Goal: Task Accomplishment & Management: Use online tool/utility

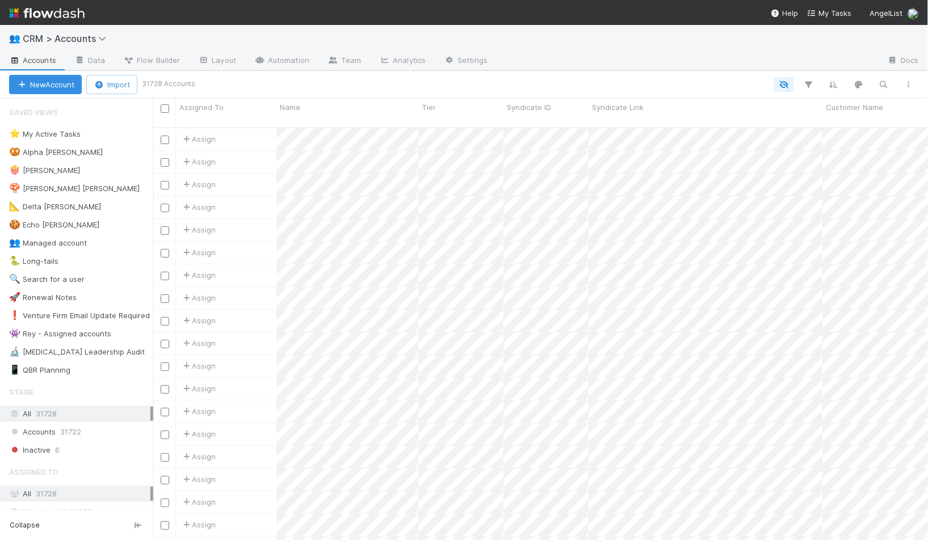
scroll to position [1, 1]
click at [83, 32] on span "CRM > Accounts" at bounding box center [72, 39] width 98 height 14
click at [82, 43] on span "CRM > Accounts" at bounding box center [67, 38] width 89 height 11
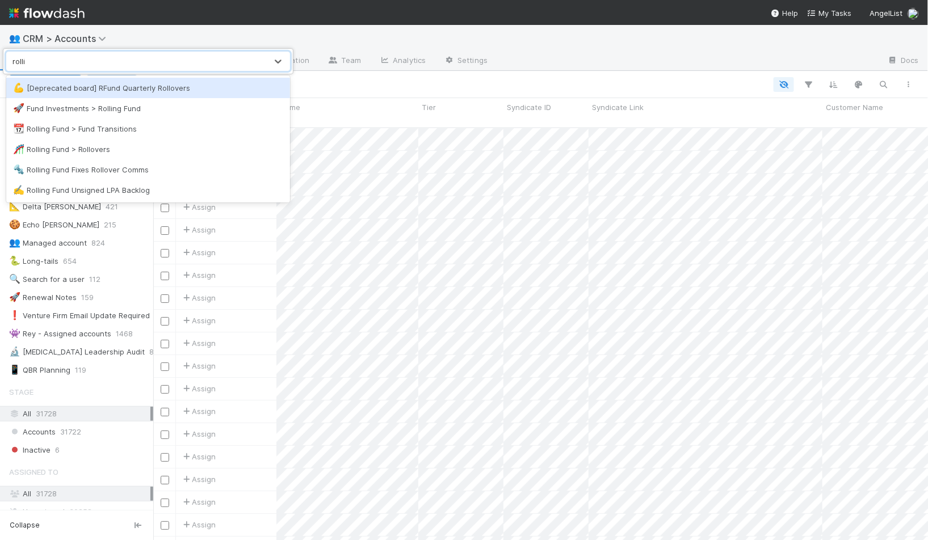
type input "rolling"
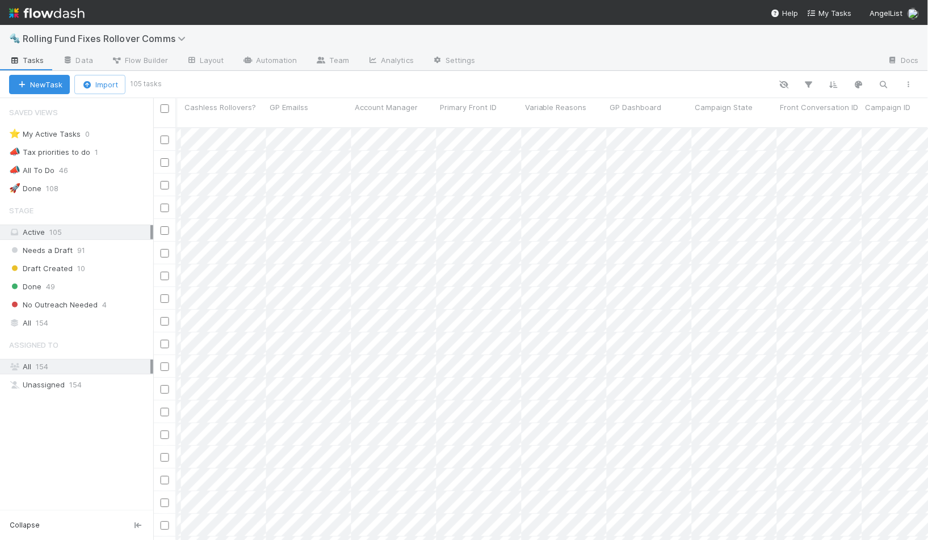
scroll to position [0, 565]
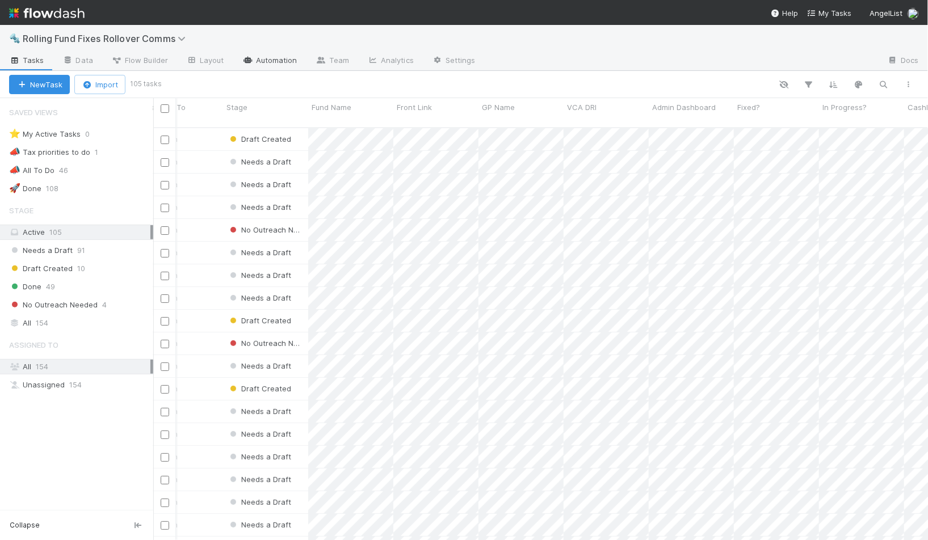
click at [256, 63] on link "Automation" at bounding box center [269, 61] width 73 height 18
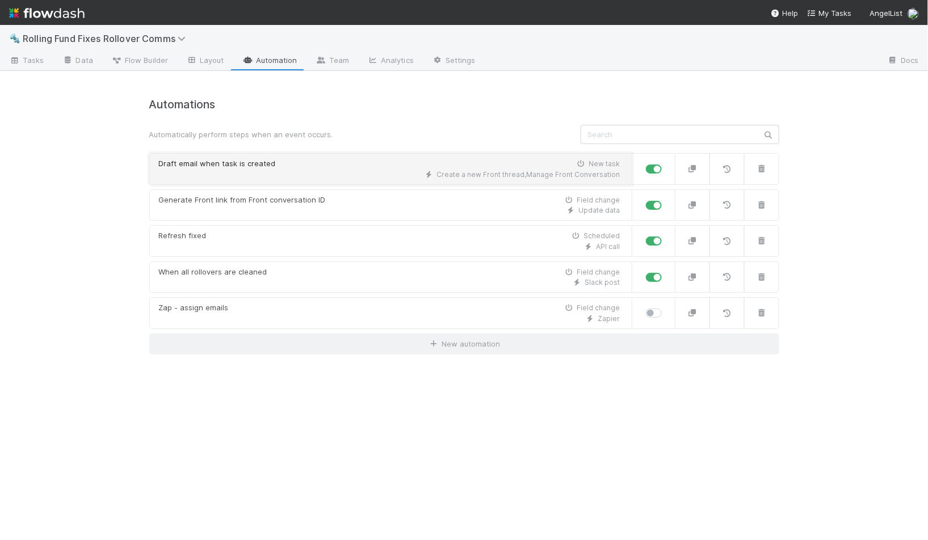
click at [424, 162] on div "Draft email when task is created New task" at bounding box center [389, 163] width 461 height 11
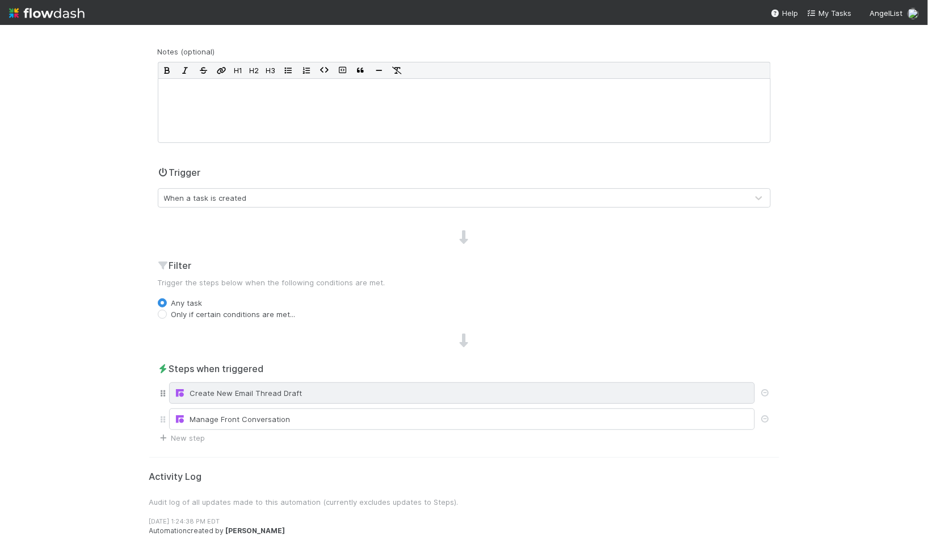
click at [251, 393] on div "Create New Email Thread Draft" at bounding box center [461, 393] width 575 height 11
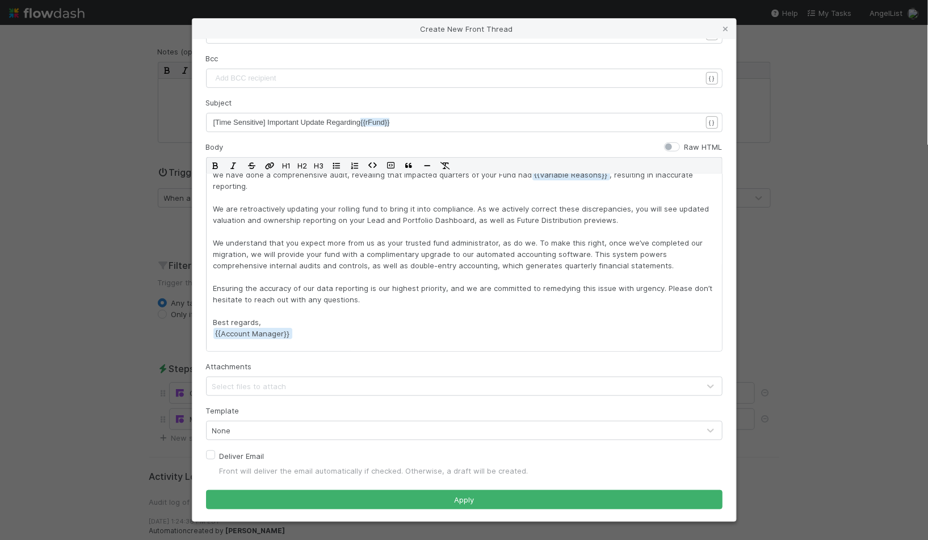
drag, startPoint x: 124, startPoint y: 270, endPoint x: 129, endPoint y: 279, distance: 10.9
click at [124, 269] on div "Create New Front Thread Channel GPs ([EMAIL_ADDRESS][DOMAIN_NAME]) Conversation…" at bounding box center [464, 270] width 928 height 540
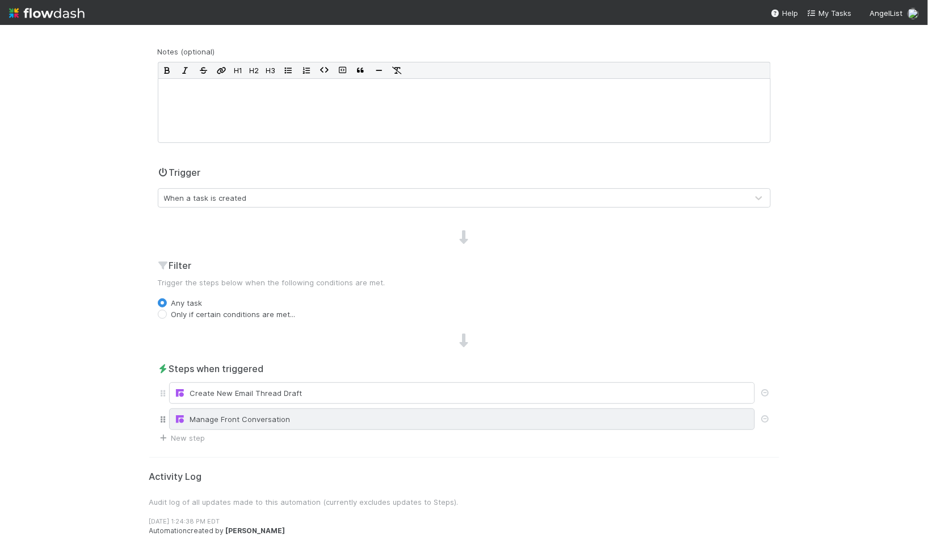
click at [271, 410] on div "Manage Front Conversation" at bounding box center [462, 420] width 586 height 22
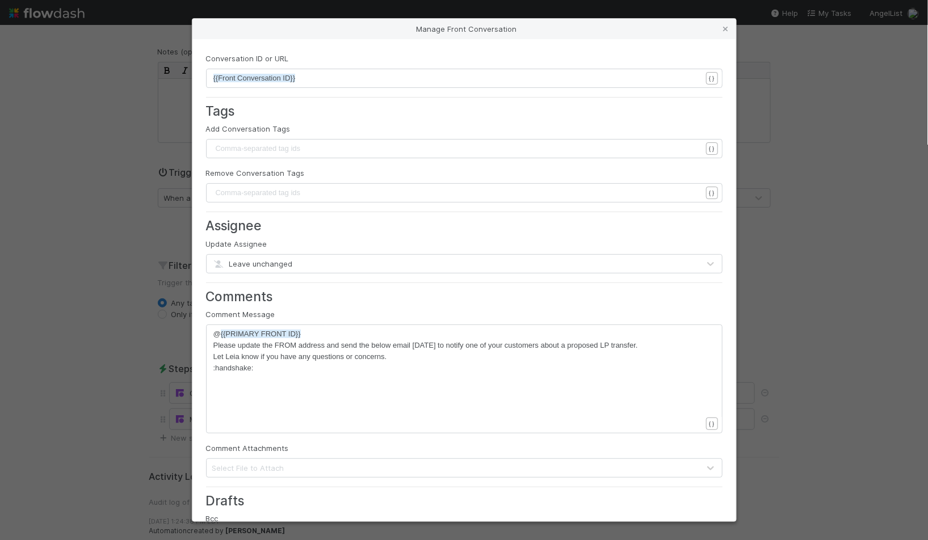
click at [285, 259] on span "Leave unchanged" at bounding box center [252, 263] width 81 height 9
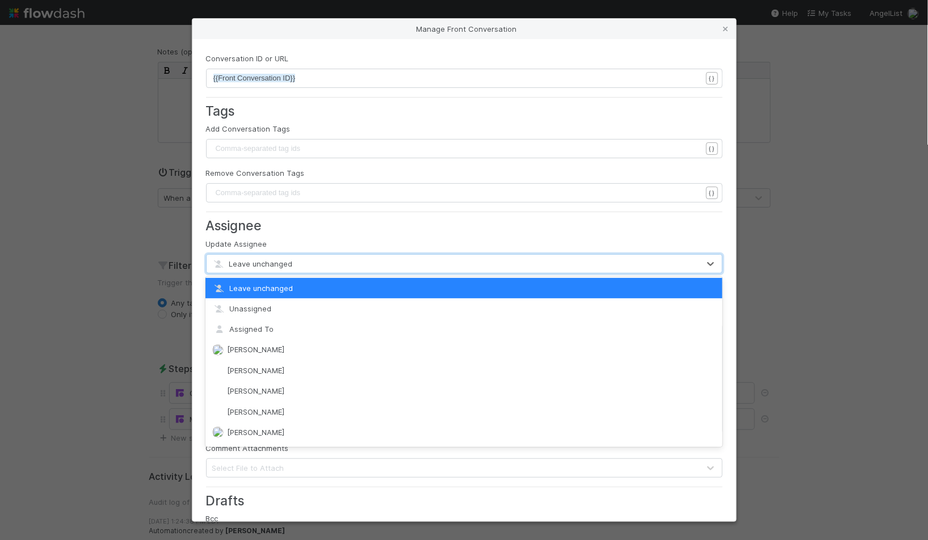
click at [154, 234] on div "Manage Front Conversation Conversation ID or URL xxxxxxxxxx {{Front Conversatio…" at bounding box center [464, 270] width 928 height 540
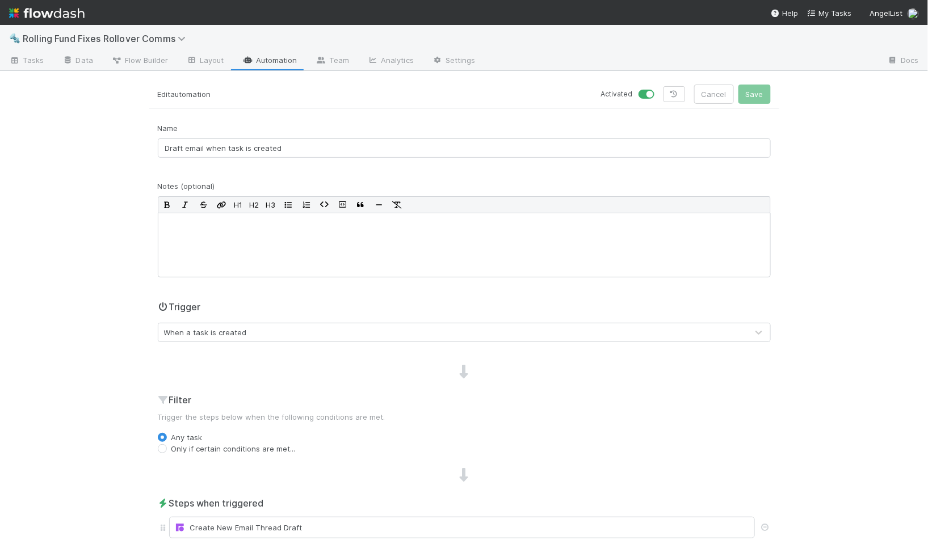
click at [276, 62] on link "Automation" at bounding box center [269, 61] width 73 height 18
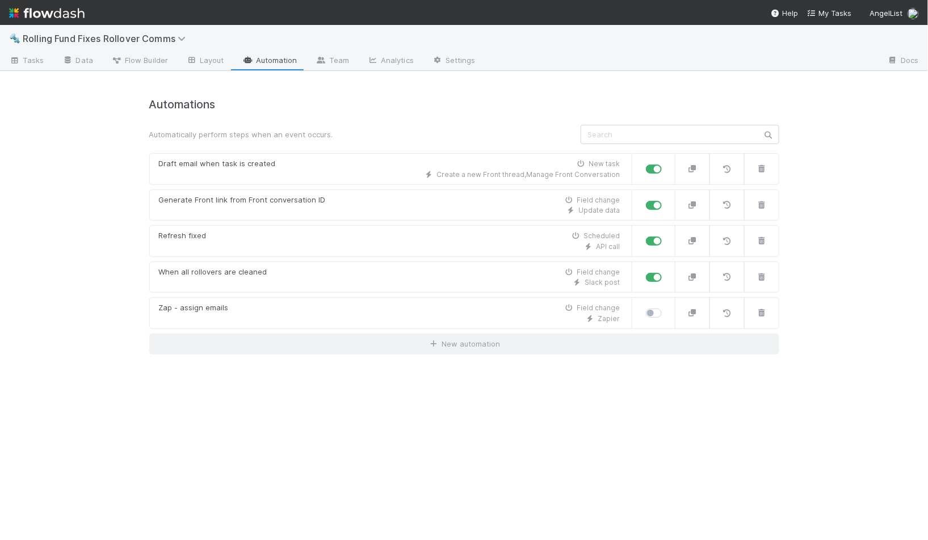
click at [862, 347] on div "🔩 Rolling Fund Fixes Rollover Comms Tasks Data Flow Builder Layout Automation T…" at bounding box center [464, 282] width 928 height 515
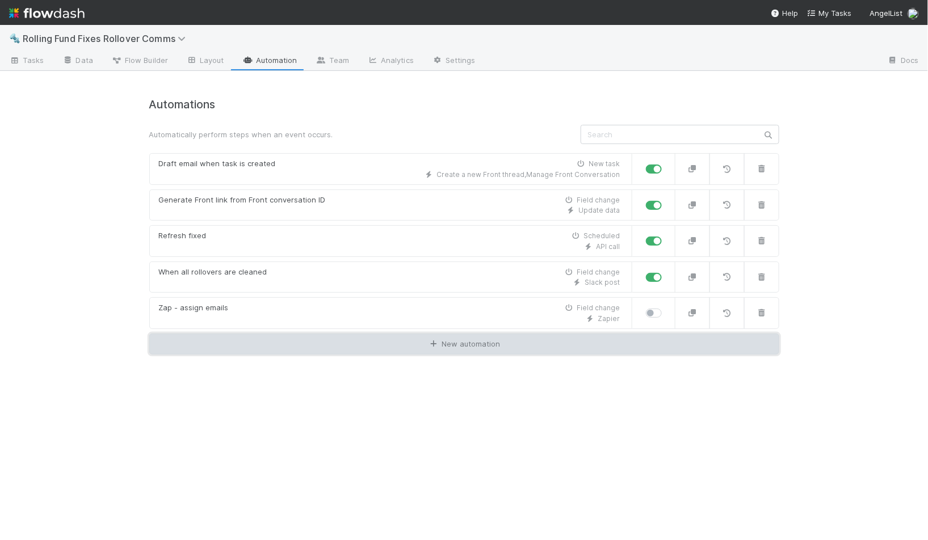
click at [457, 339] on link "New automation" at bounding box center [464, 345] width 630 height 22
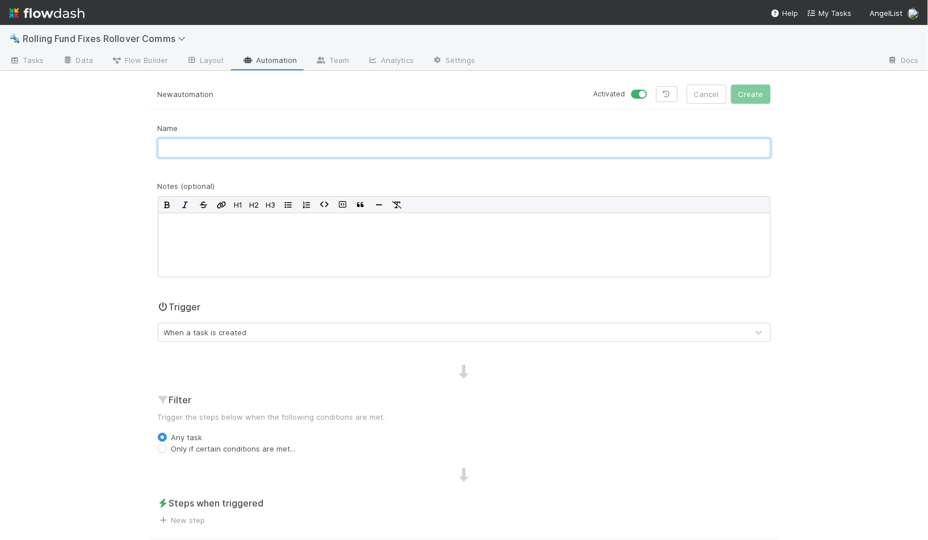
click at [255, 153] on input "text" at bounding box center [464, 147] width 613 height 19
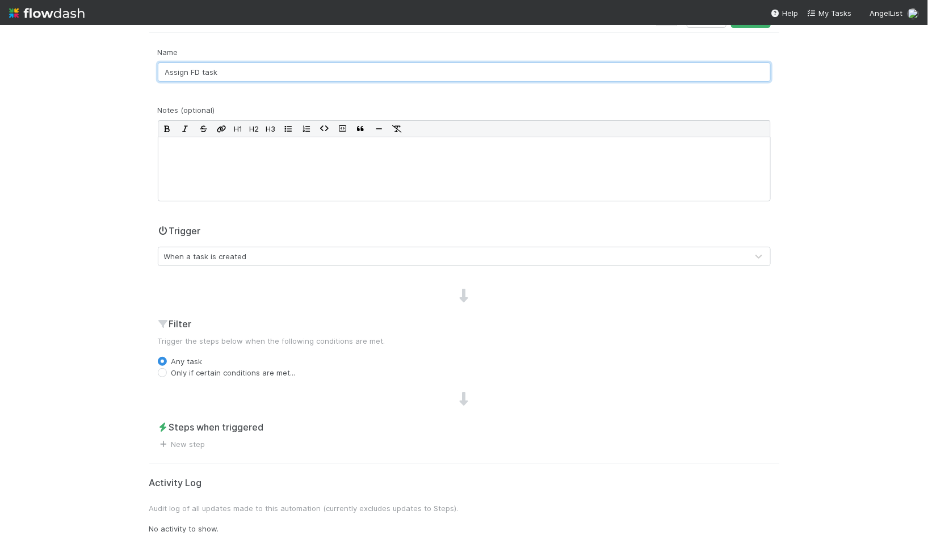
scroll to position [77, 0]
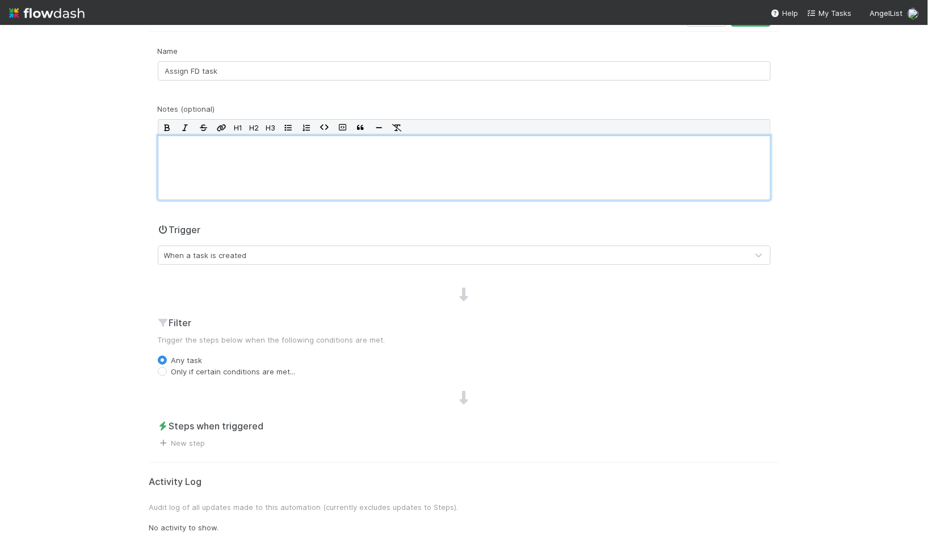
click at [285, 163] on div at bounding box center [464, 168] width 613 height 65
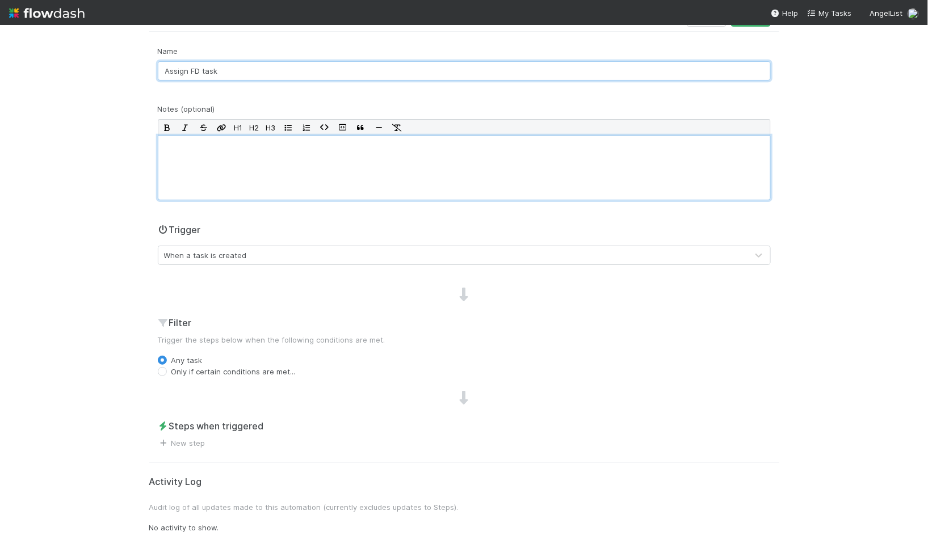
click at [232, 74] on input "Assign FD task" at bounding box center [464, 70] width 613 height 19
type input "Assign FD task to VCA DRI"
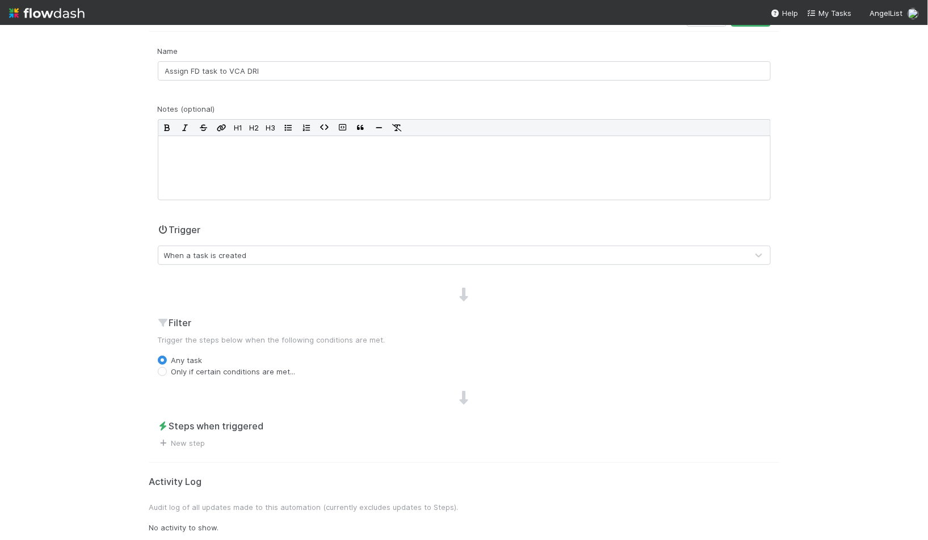
click at [218, 372] on label "Only if certain conditions are met..." at bounding box center [233, 371] width 124 height 11
click at [167, 372] on input "Only if certain conditions are met..." at bounding box center [162, 371] width 9 height 10
radio input "true"
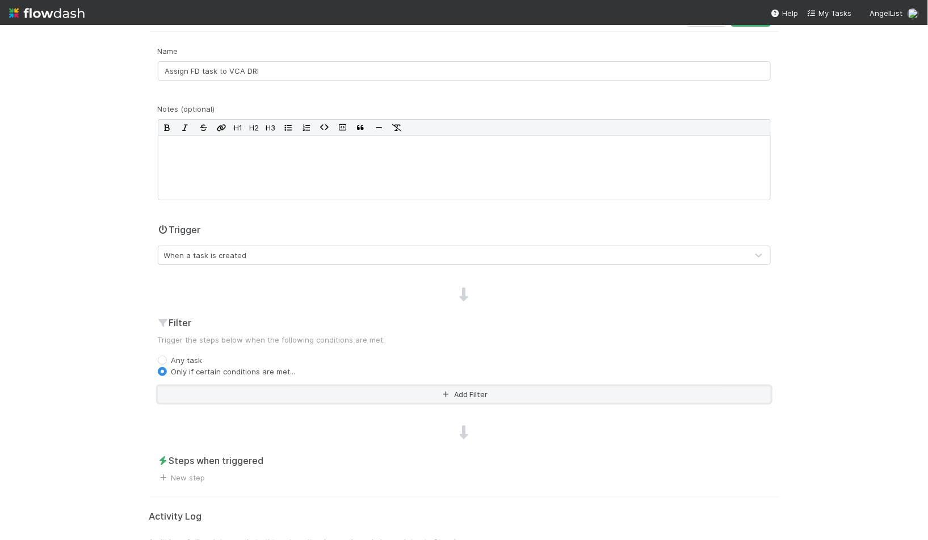
click at [218, 395] on button "Add Filter" at bounding box center [464, 394] width 613 height 16
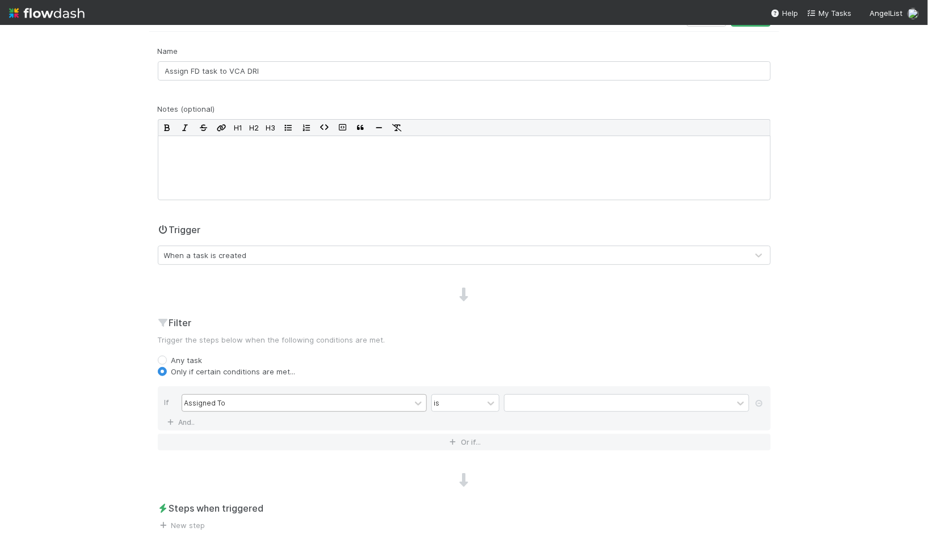
click at [223, 406] on div "Assigned To" at bounding box center [296, 403] width 228 height 16
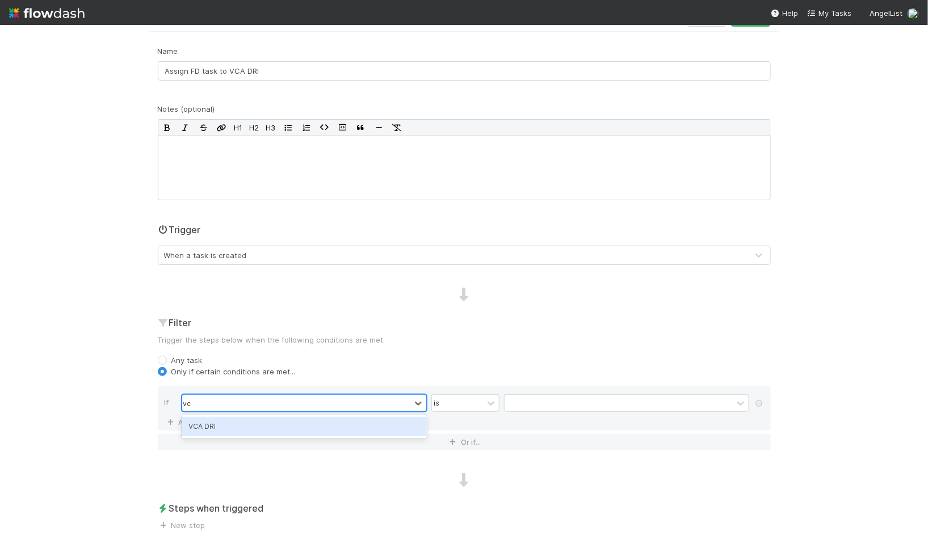
type input "vca"
click at [217, 427] on div "VCA DRI" at bounding box center [304, 426] width 245 height 19
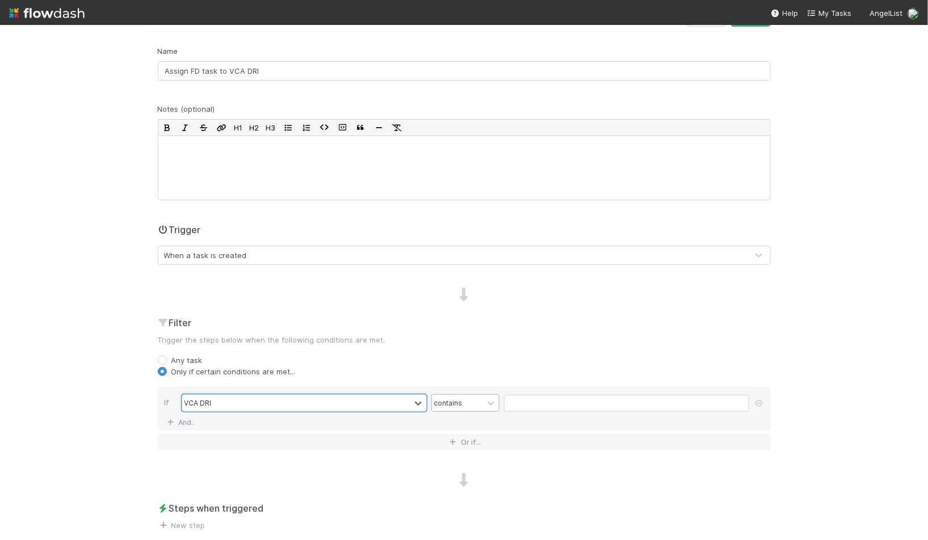
click at [474, 397] on div "contains" at bounding box center [457, 403] width 51 height 16
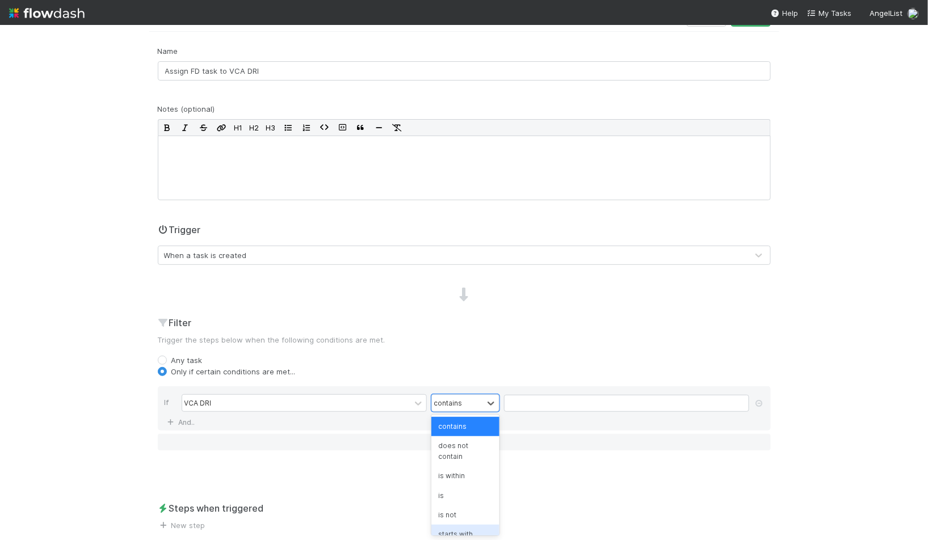
scroll to position [59, 0]
click at [461, 525] on div "is not empty" at bounding box center [465, 534] width 68 height 19
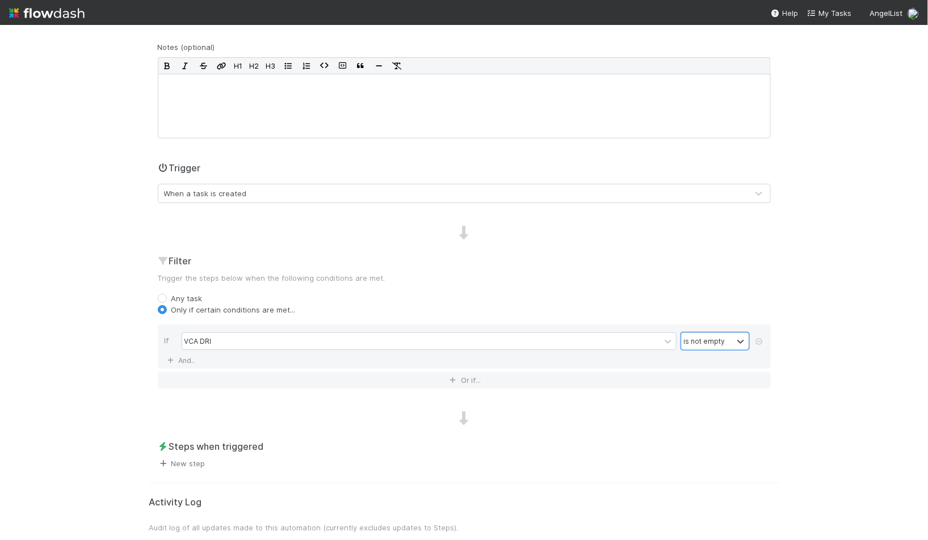
scroll to position [144, 0]
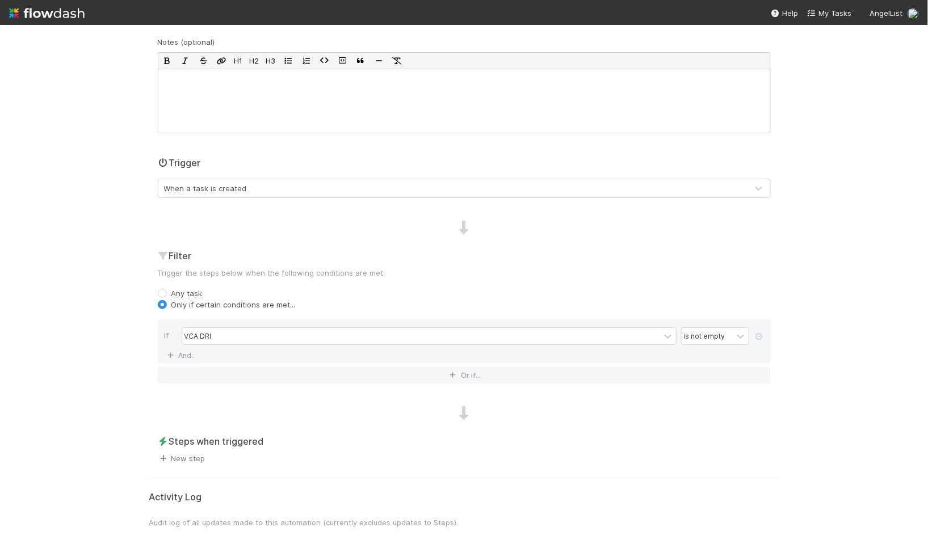
click at [186, 454] on link "New step" at bounding box center [182, 458] width 48 height 9
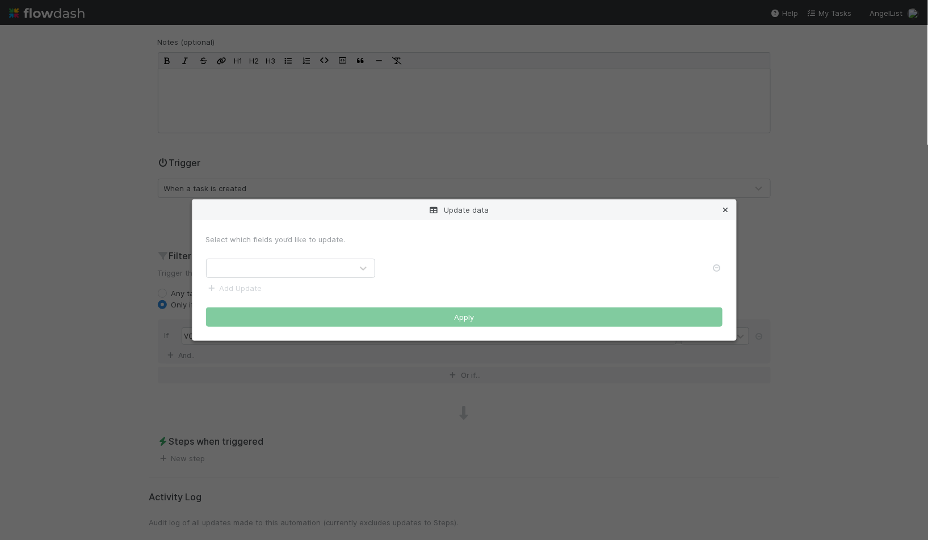
drag, startPoint x: 726, startPoint y: 206, endPoint x: 588, endPoint y: 284, distance: 158.6
click at [726, 207] on icon at bounding box center [725, 210] width 11 height 7
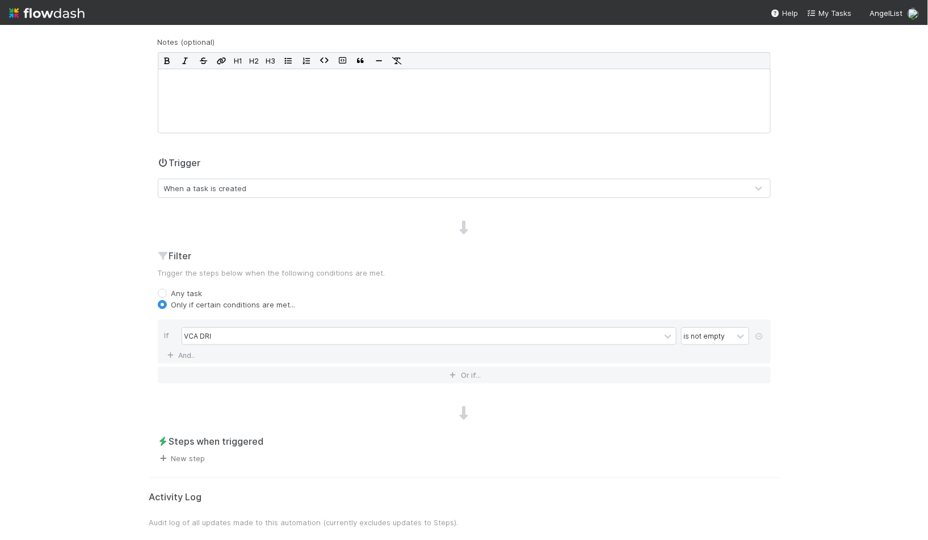
click at [188, 457] on link "New step" at bounding box center [182, 458] width 48 height 9
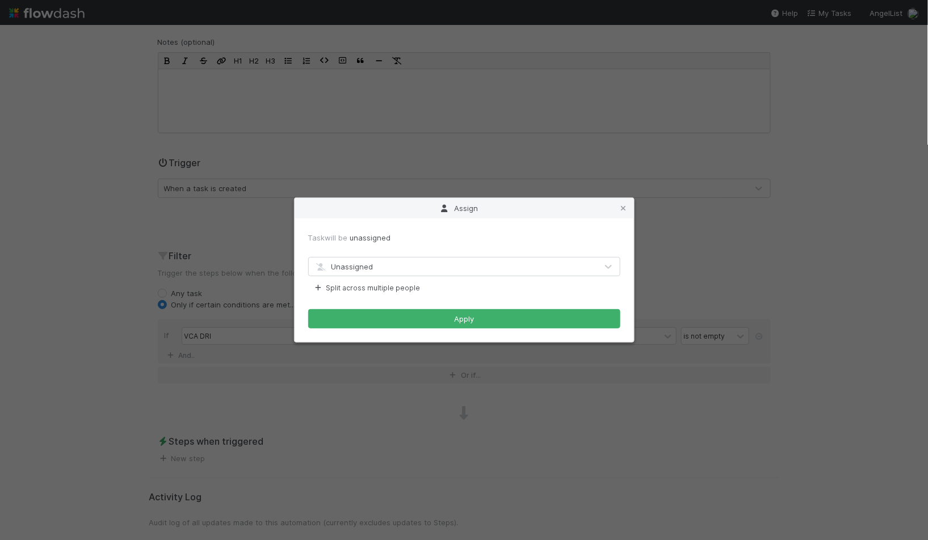
click at [364, 272] on div "Unassigned" at bounding box center [343, 266] width 59 height 11
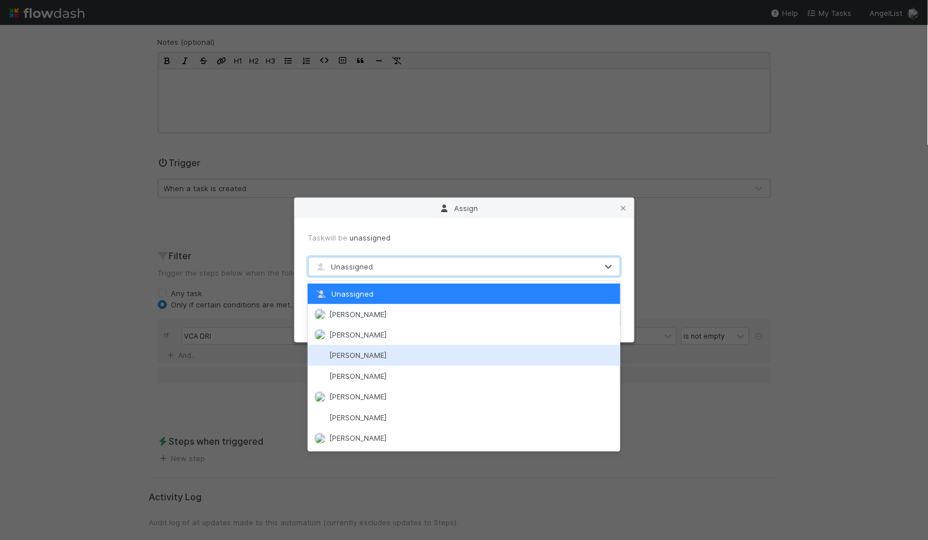
scroll to position [38, 0]
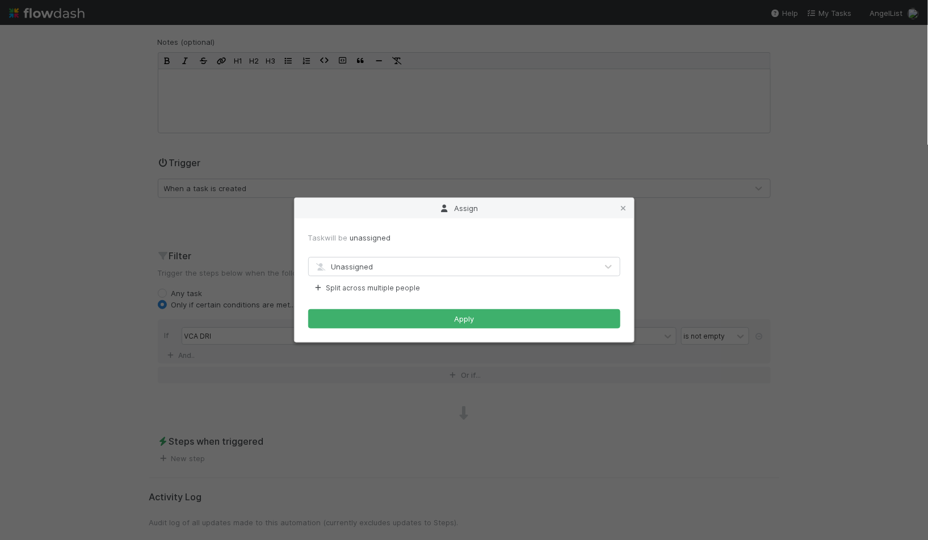
click at [894, 213] on div "Assign Task will be unassigned Unassigned Split across multiple people Apply" at bounding box center [464, 270] width 928 height 540
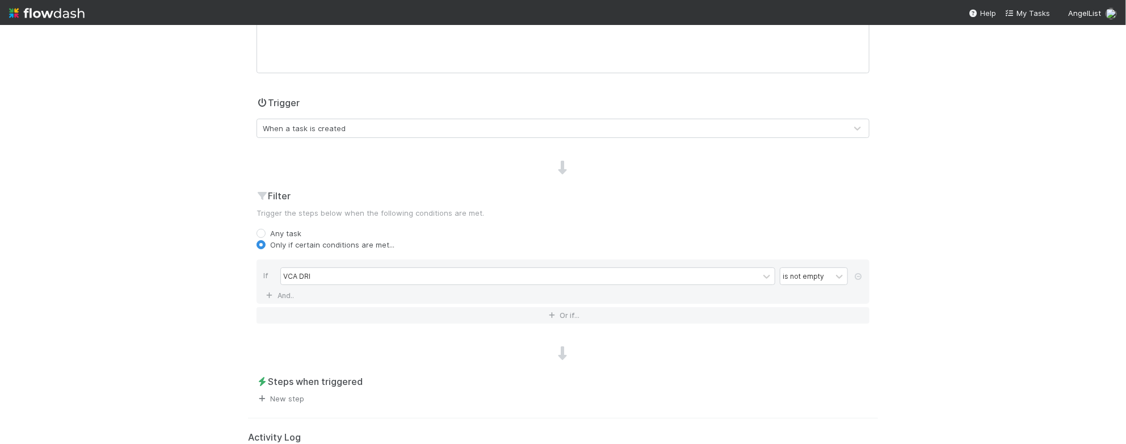
scroll to position [246, 0]
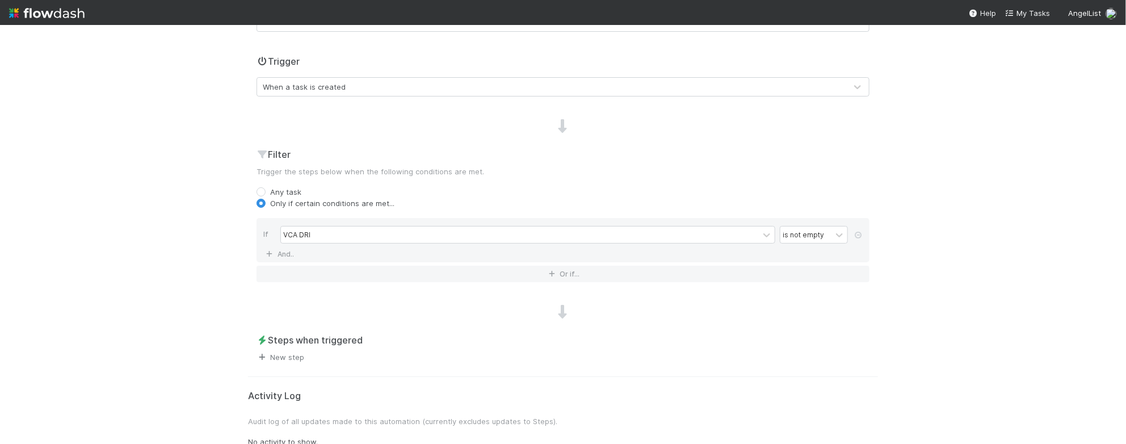
click at [285, 355] on link "New step" at bounding box center [280, 356] width 48 height 9
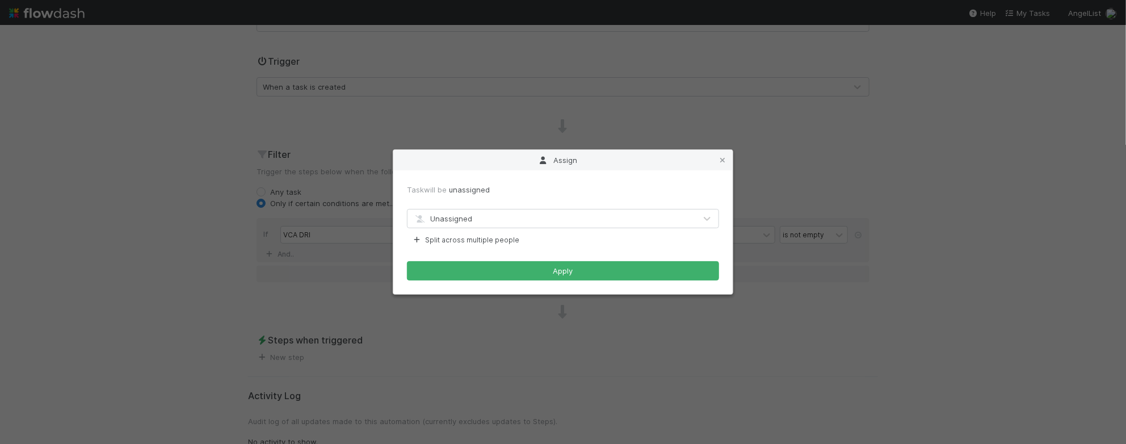
click at [480, 215] on div "Unassigned" at bounding box center [551, 218] width 288 height 18
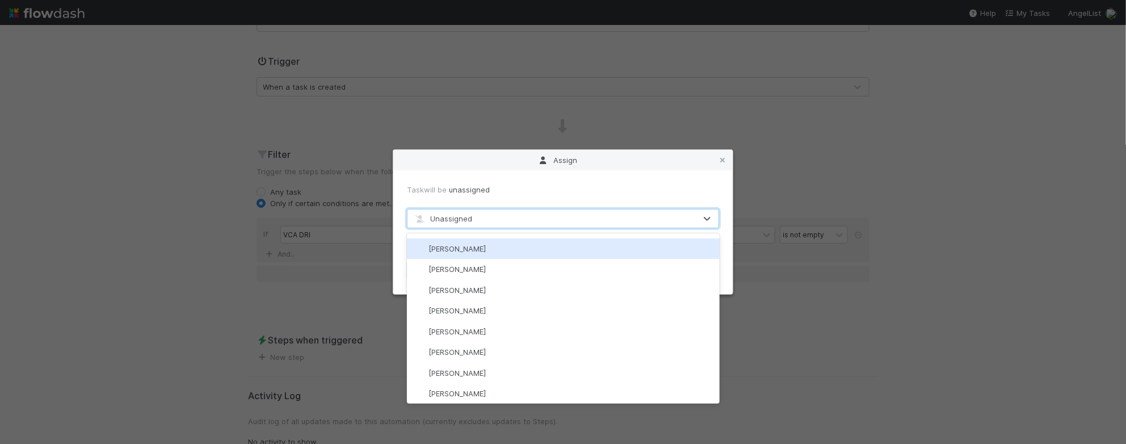
scroll to position [0, 0]
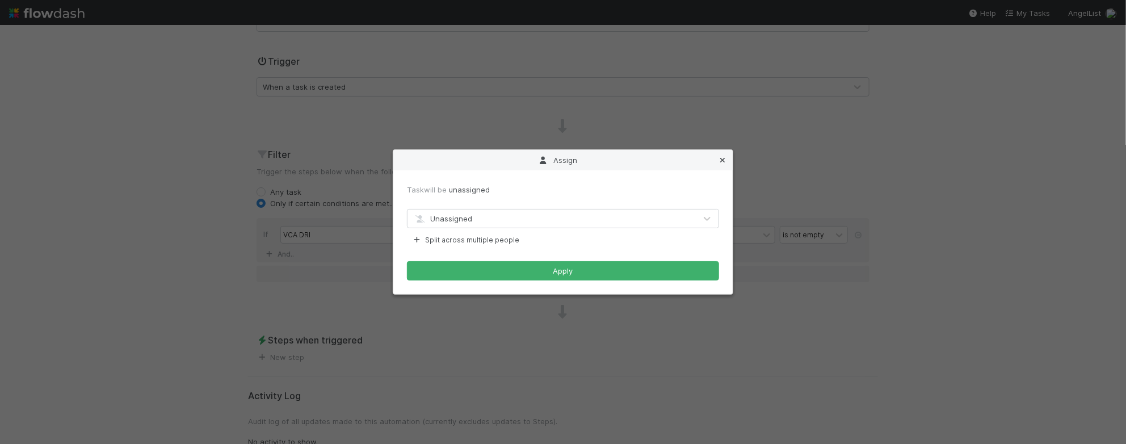
click at [718, 153] on div "Assign" at bounding box center [562, 160] width 339 height 20
click at [718, 157] on icon at bounding box center [722, 160] width 11 height 7
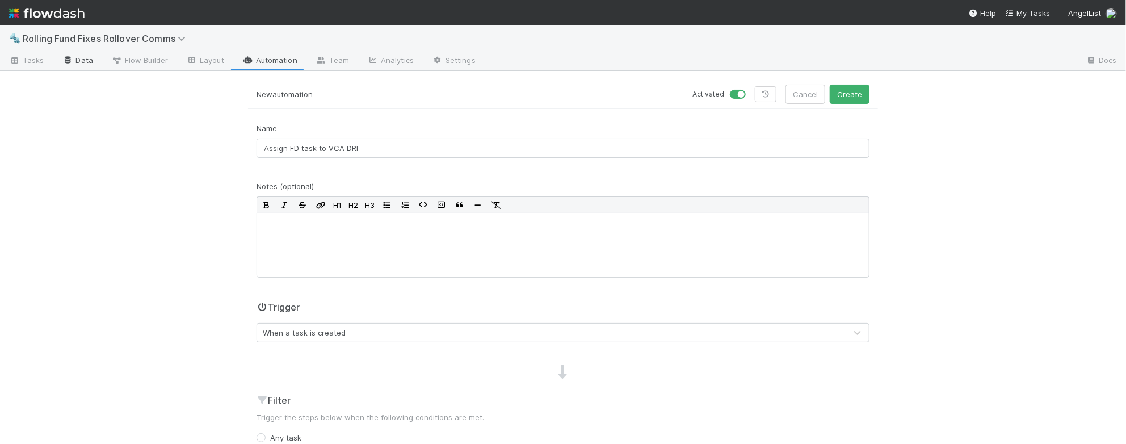
click at [91, 57] on link "Data" at bounding box center [77, 61] width 49 height 18
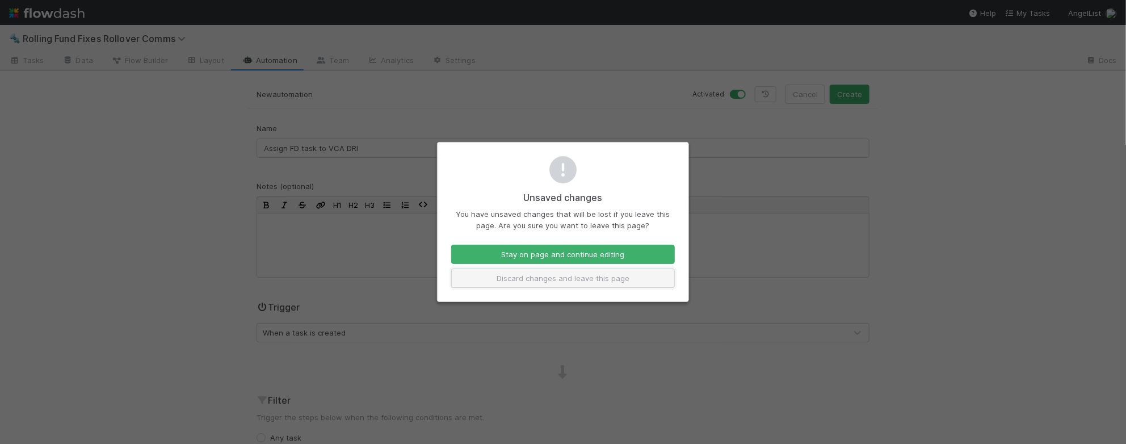
click at [520, 272] on button "Discard changes and leave this page" at bounding box center [563, 277] width 224 height 19
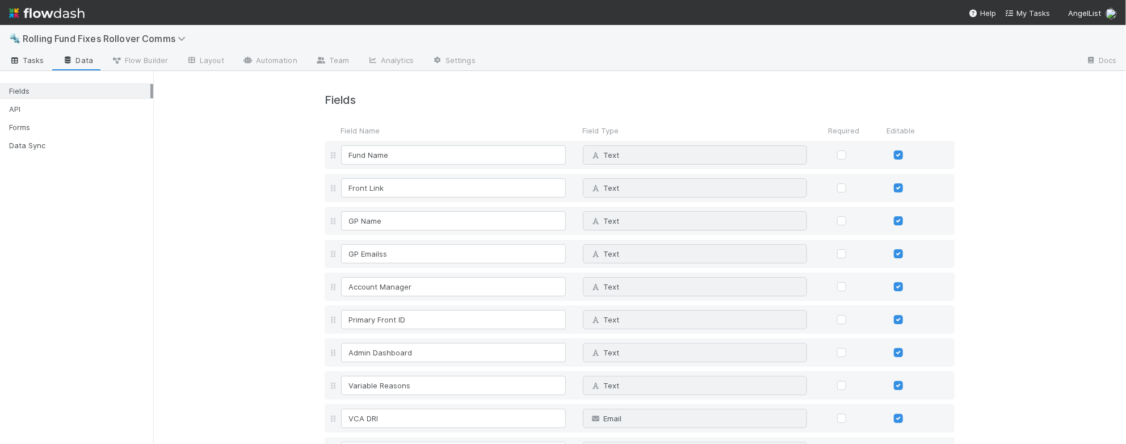
click at [28, 58] on span "Tasks" at bounding box center [26, 59] width 35 height 11
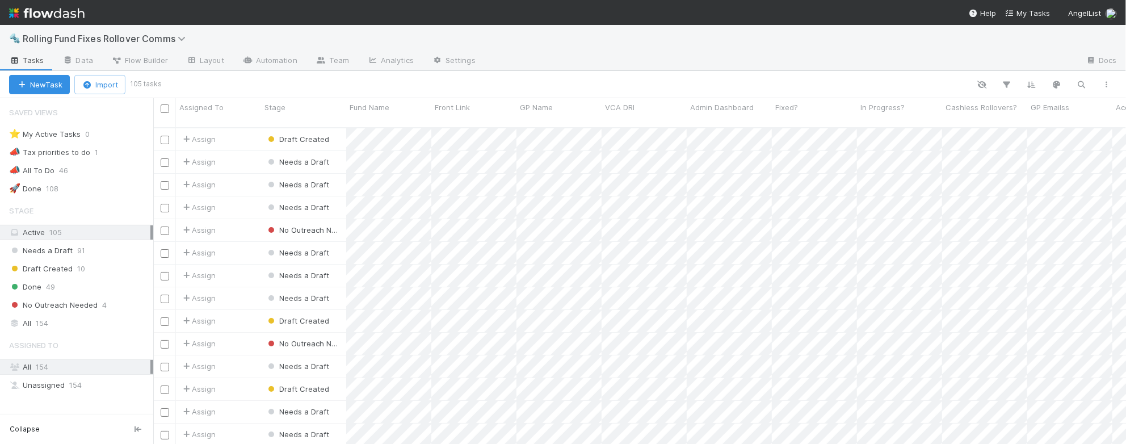
scroll to position [326, 973]
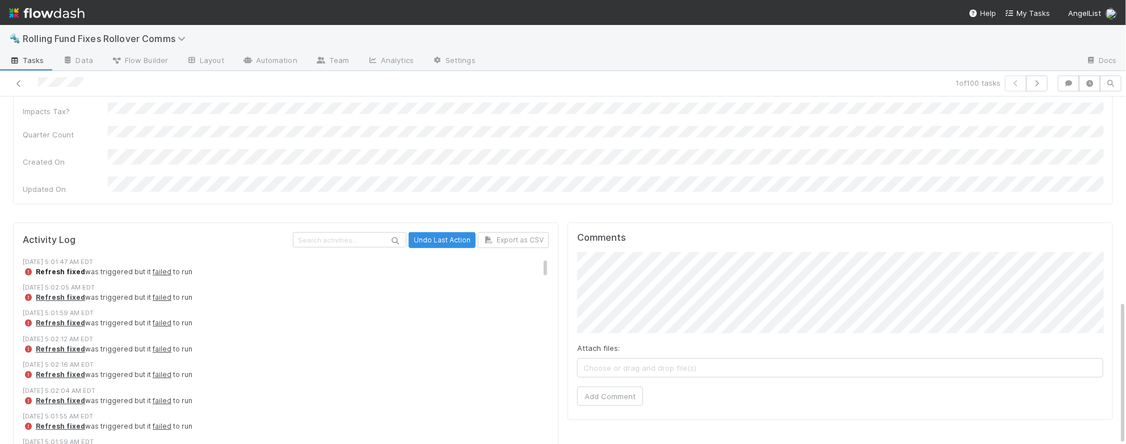
click at [55, 267] on strong "Refresh fixed" at bounding box center [60, 271] width 49 height 9
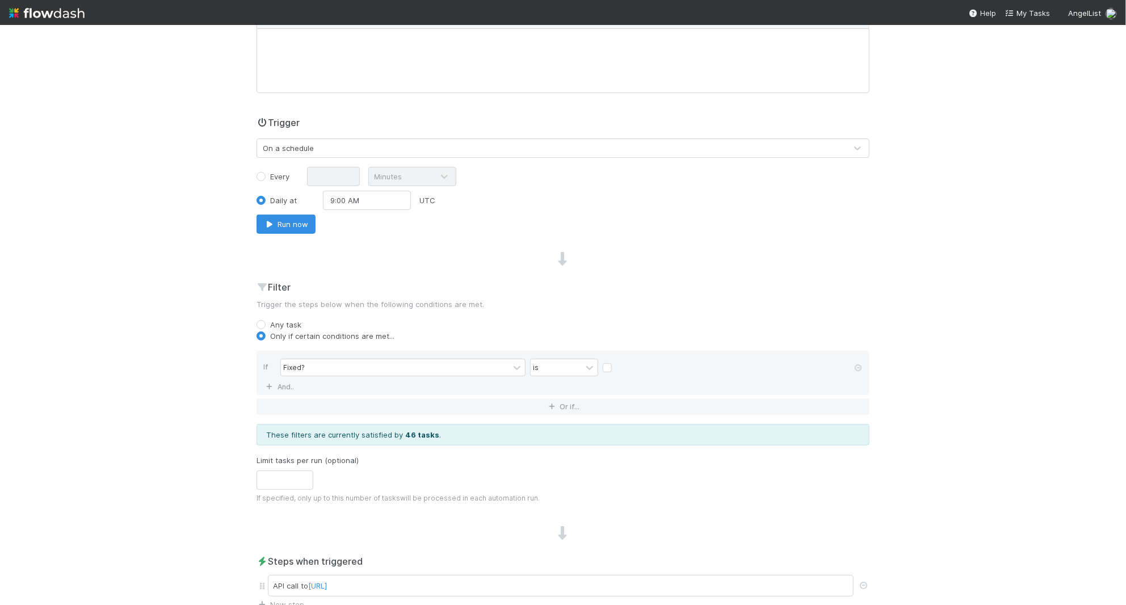
scroll to position [284, 0]
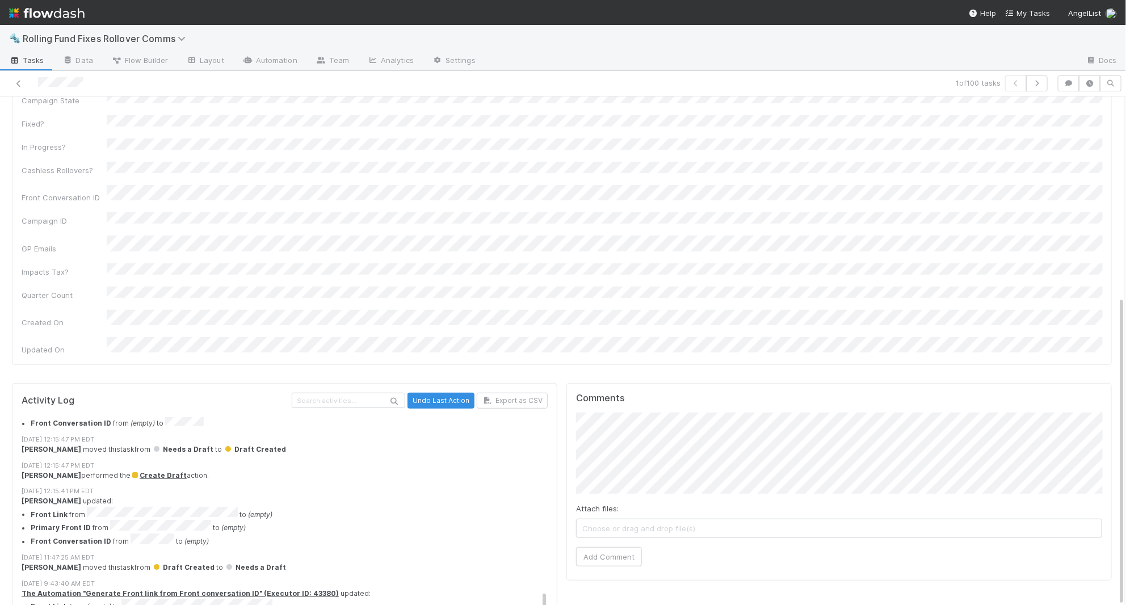
scroll to position [3169, 0]
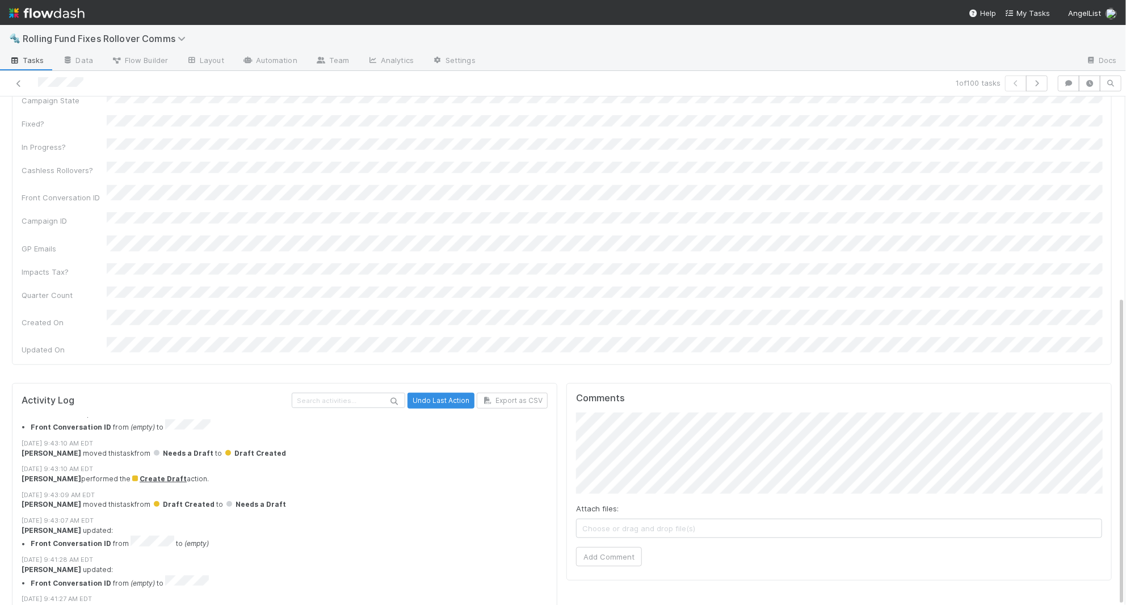
drag, startPoint x: 73, startPoint y: 571, endPoint x: 133, endPoint y: 572, distance: 59.6
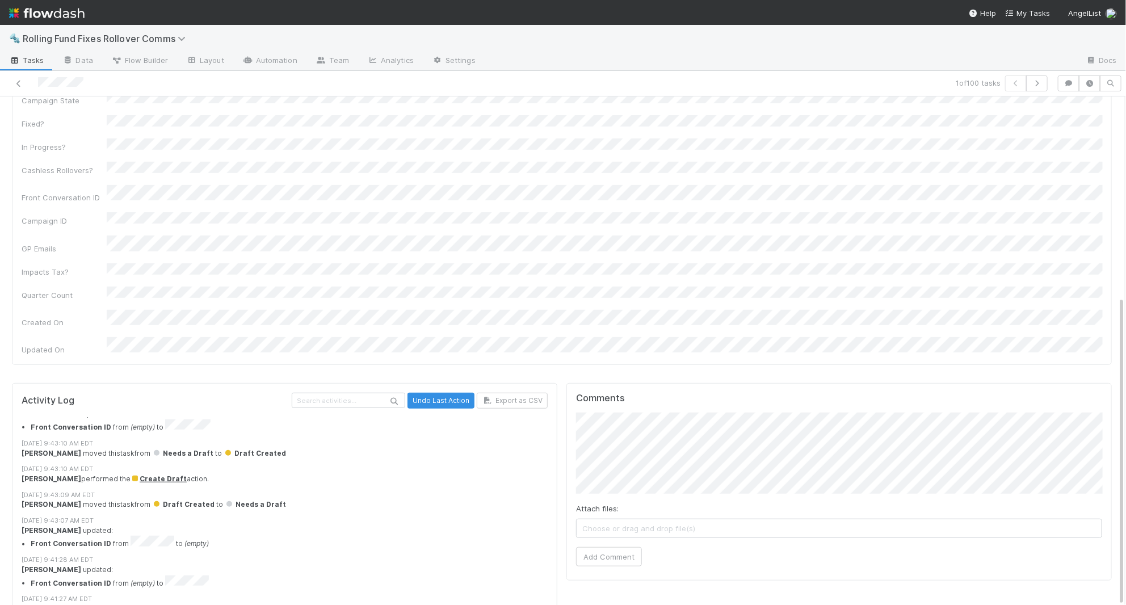
drag, startPoint x: 97, startPoint y: 570, endPoint x: 134, endPoint y: 572, distance: 37.0
drag, startPoint x: 149, startPoint y: 574, endPoint x: 143, endPoint y: 573, distance: 6.3
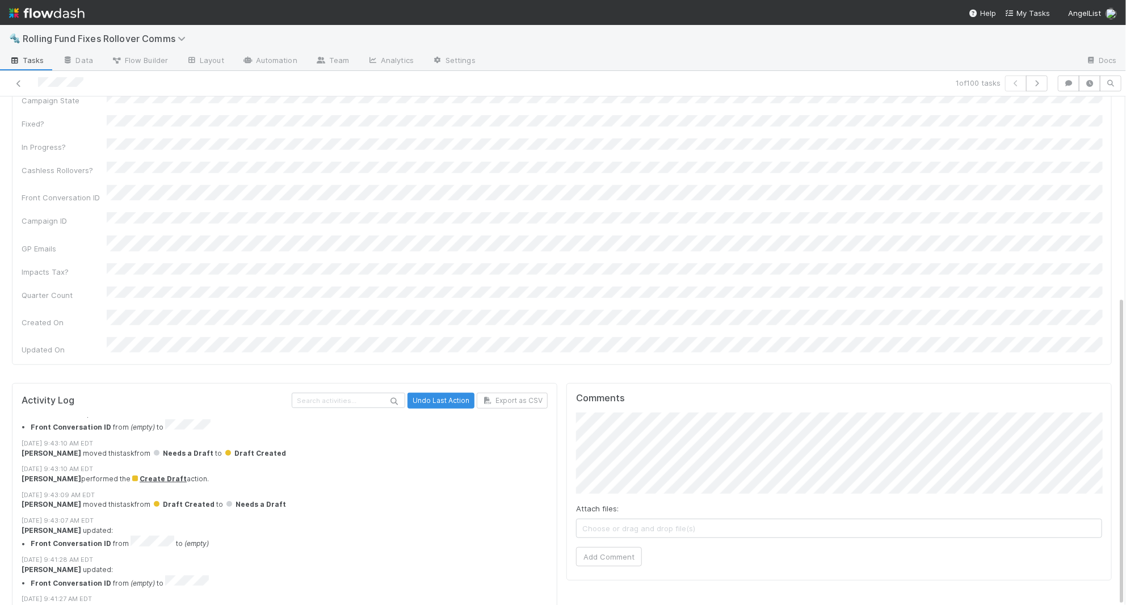
drag, startPoint x: 73, startPoint y: 571, endPoint x: 172, endPoint y: 583, distance: 100.0
click at [172, 540] on div "Activity Log Undo Last Action Export as CSV [DATE] 5:01:47 AM EDT Refresh fixed…" at bounding box center [284, 518] width 545 height 271
drag, startPoint x: 170, startPoint y: 575, endPoint x: 136, endPoint y: 574, distance: 34.0
drag, startPoint x: 83, startPoint y: 573, endPoint x: 133, endPoint y: 573, distance: 49.9
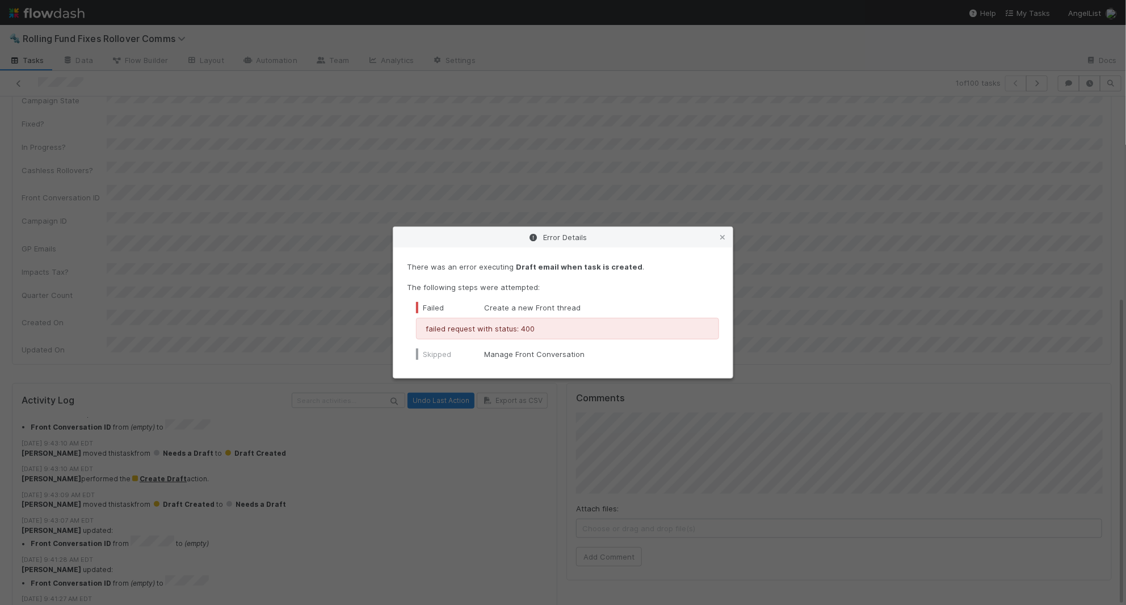
drag, startPoint x: 217, startPoint y: 549, endPoint x: 213, endPoint y: 527, distance: 22.4
click at [217, 540] on div "Error Details There was an error executing Draft email when task is created . T…" at bounding box center [563, 302] width 1126 height 605
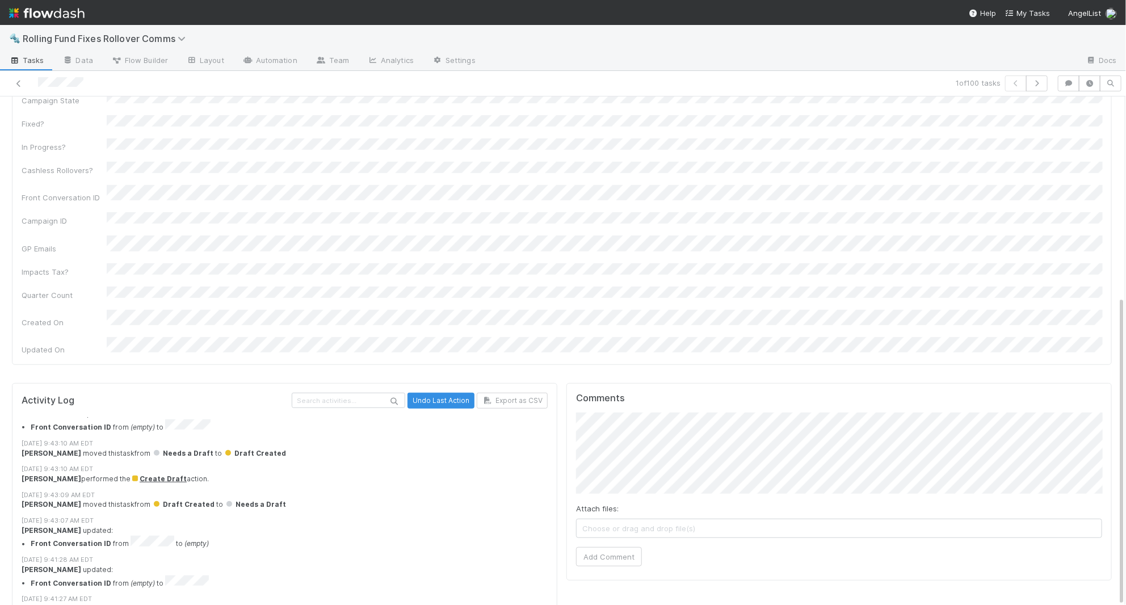
scroll to position [3168, 0]
click at [132, 64] on span "Flow Builder" at bounding box center [139, 59] width 57 height 11
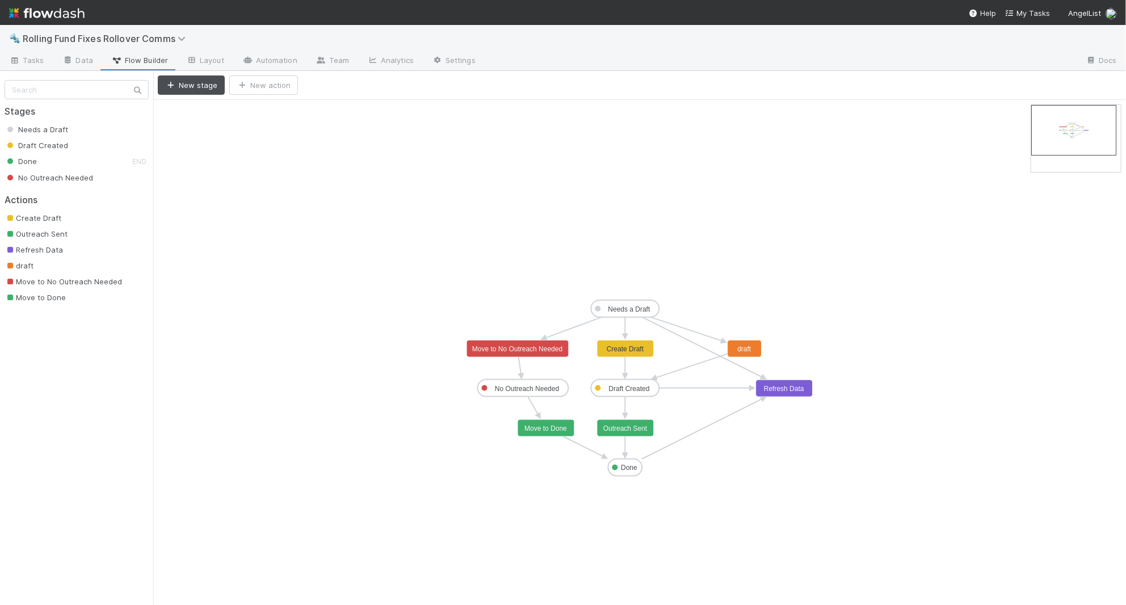
click at [616, 357] on icon "Needs a Draft Draft Created Done No Outreach Needed Create Draft Outreach Sent …" at bounding box center [639, 352] width 973 height 505
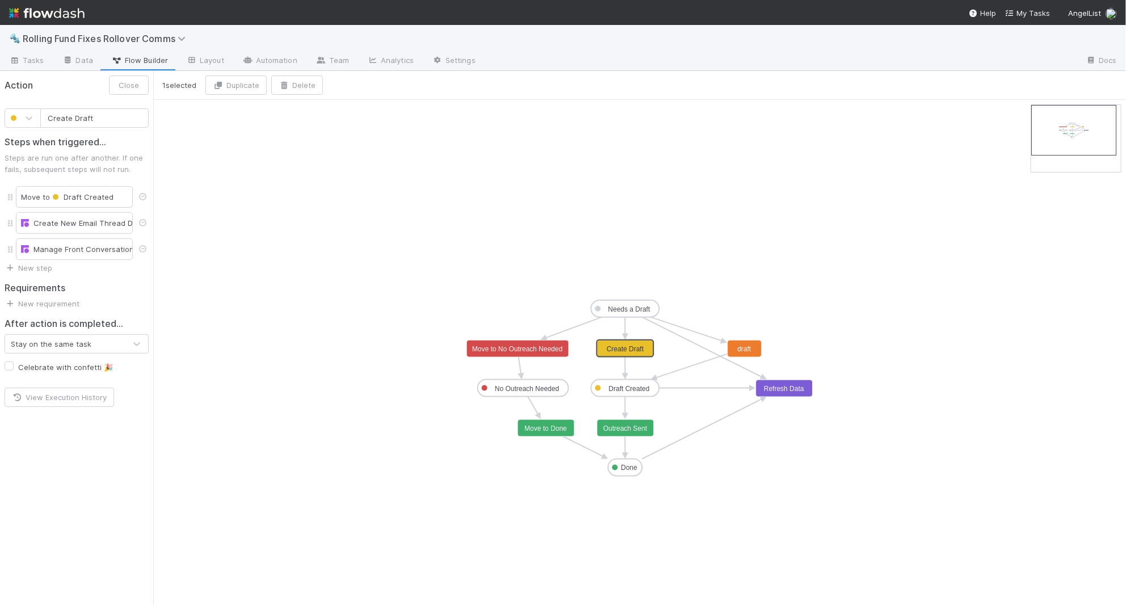
click at [617, 347] on text "Create Draft" at bounding box center [625, 349] width 37 height 8
click at [79, 217] on div "Create New Email Thread Draft" at bounding box center [74, 222] width 107 height 11
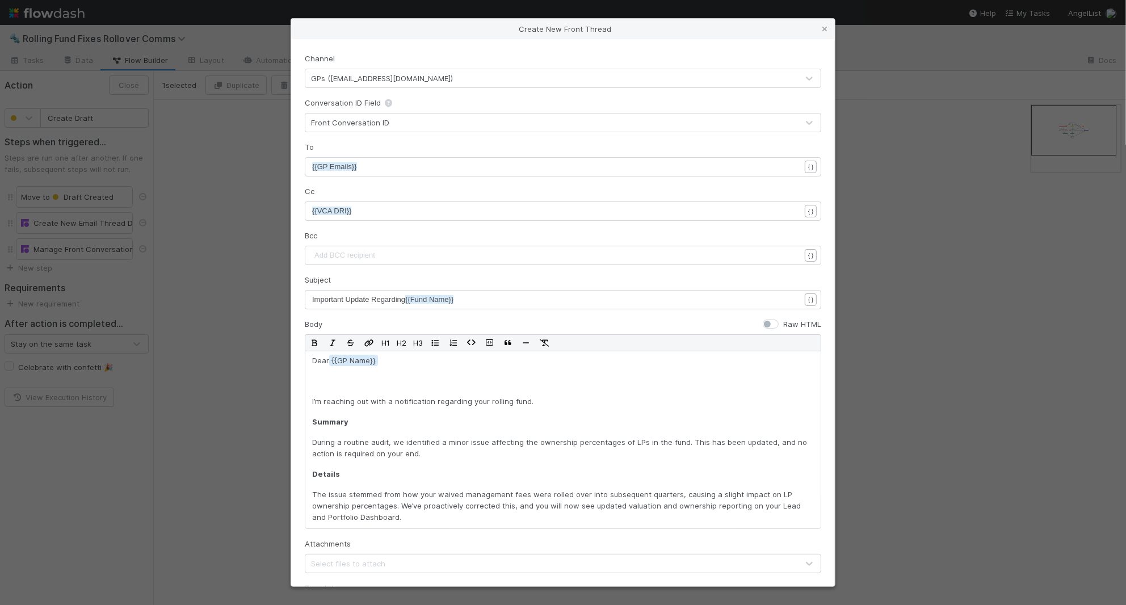
click at [71, 246] on div "Create New Front Thread Channel GPs ([EMAIL_ADDRESS][DOMAIN_NAME]) Conversation…" at bounding box center [563, 302] width 1126 height 605
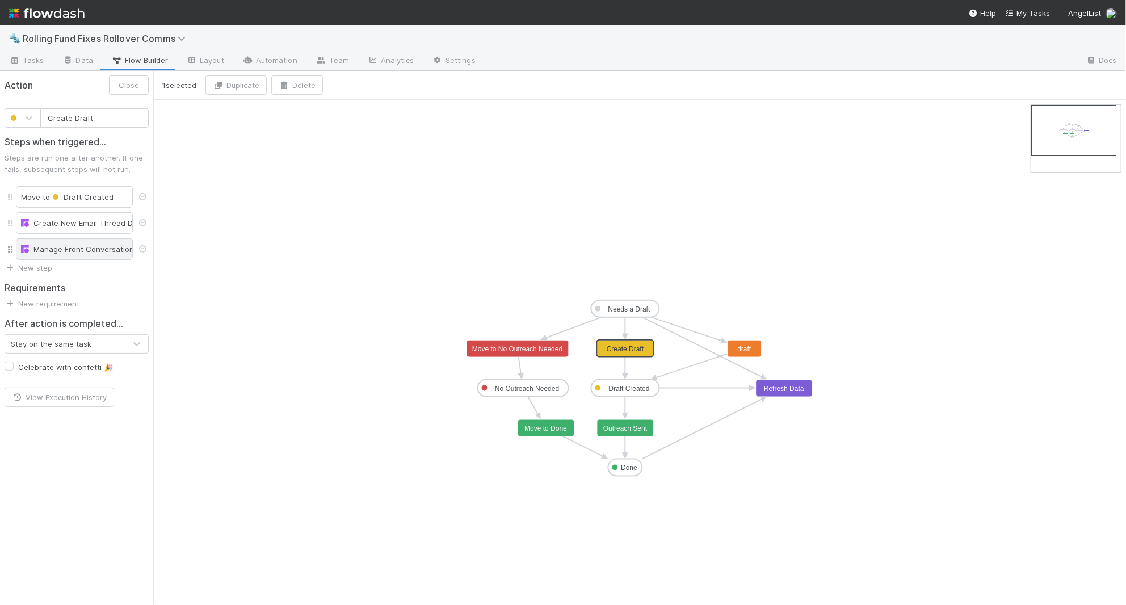
click at [77, 250] on div "Manage Front Conversation" at bounding box center [74, 248] width 107 height 11
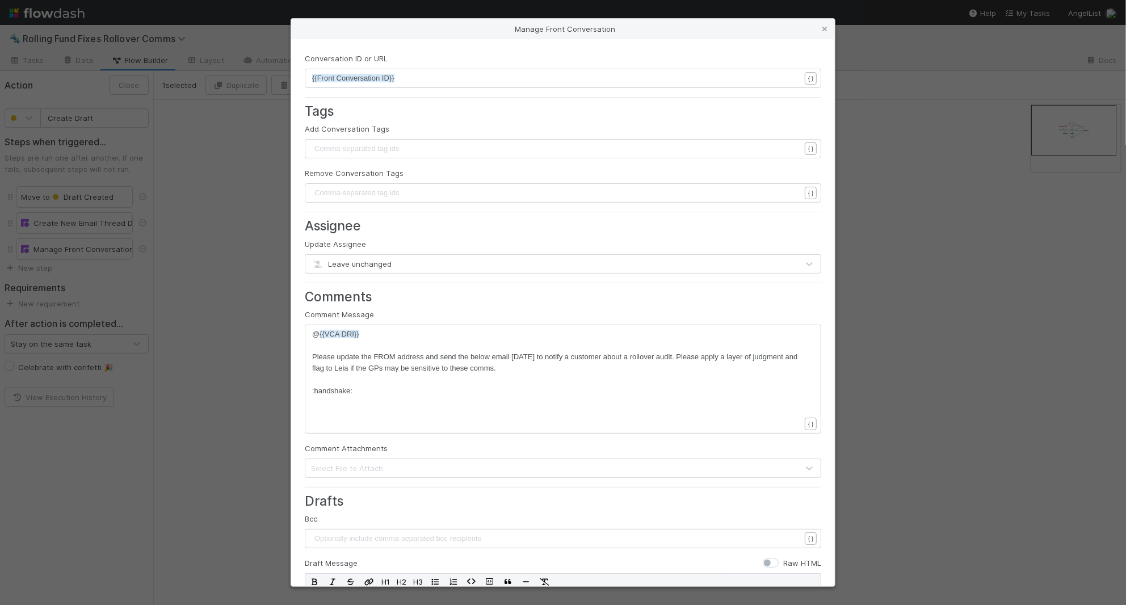
click at [373, 263] on span "Leave unchanged" at bounding box center [351, 263] width 81 height 9
click at [251, 319] on div "Manage Front Conversation Conversation ID or URL xxxxxxxxxx {{Front Conversatio…" at bounding box center [563, 302] width 1126 height 605
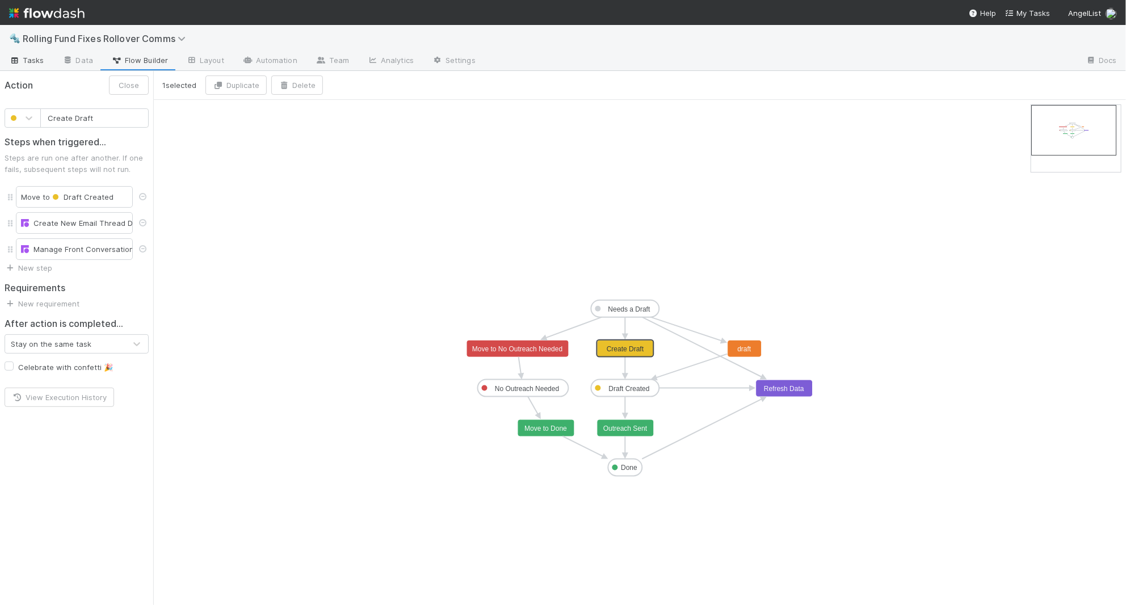
click at [31, 58] on span "Tasks" at bounding box center [26, 59] width 35 height 11
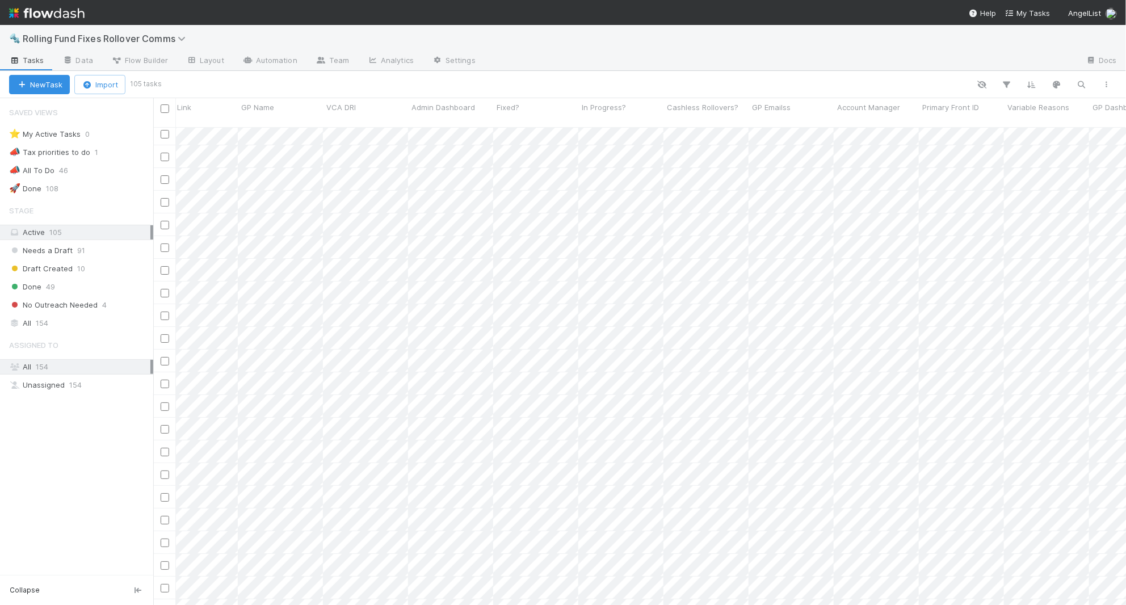
scroll to position [6, 0]
